Goal: Find specific page/section: Find specific page/section

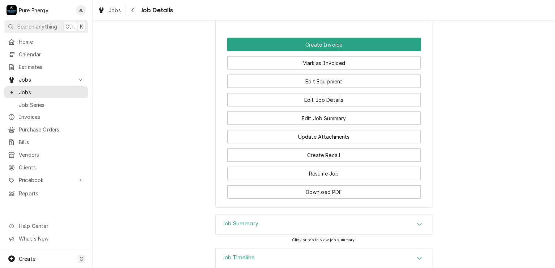
scroll to position [815, 0]
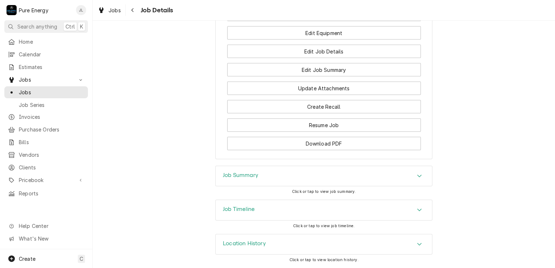
click at [302, 170] on div "Job Summary" at bounding box center [324, 176] width 216 height 20
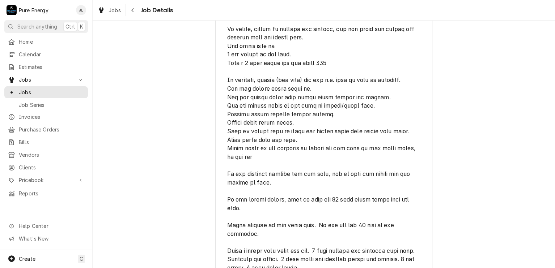
scroll to position [272, 0]
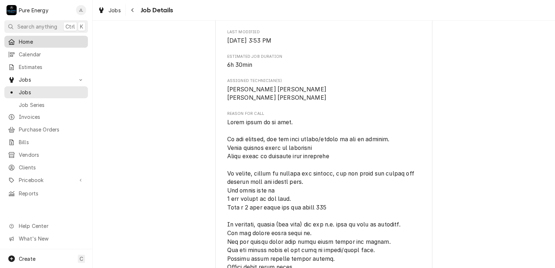
click at [64, 38] on span "Home" at bounding box center [51, 42] width 65 height 8
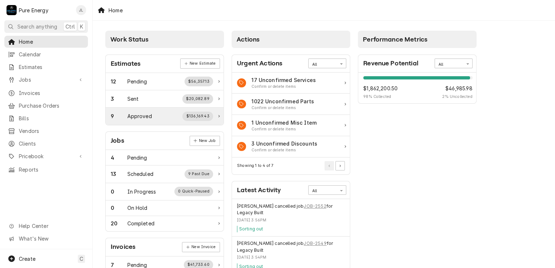
scroll to position [36, 0]
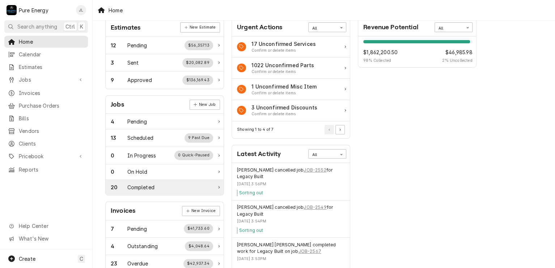
click at [143, 185] on div "Completed" at bounding box center [140, 188] width 27 height 8
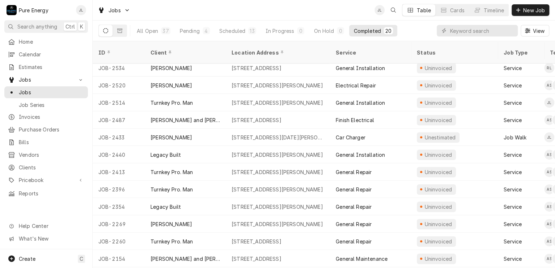
scroll to position [139, 0]
